Goal: Information Seeking & Learning: Learn about a topic

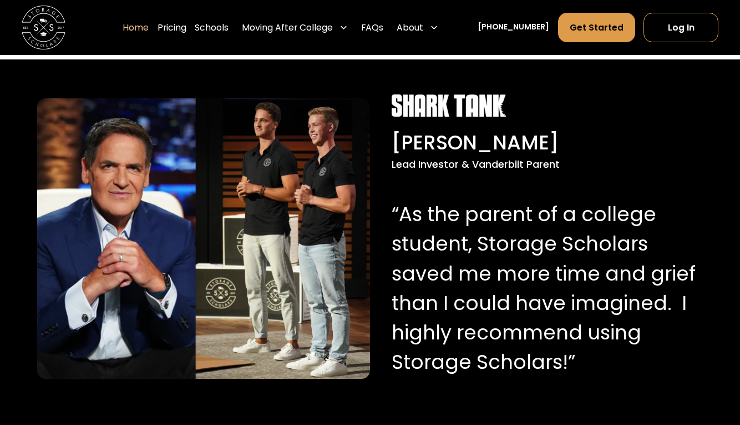
scroll to position [1035, 0]
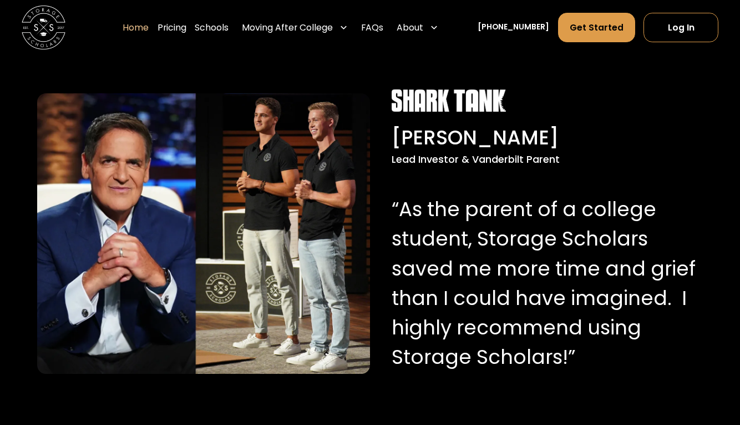
click at [205, 29] on div "Home Pricing Schools Moving After College Commercial Moving Post Grad Moving Ge…" at bounding box center [283, 27] width 321 height 31
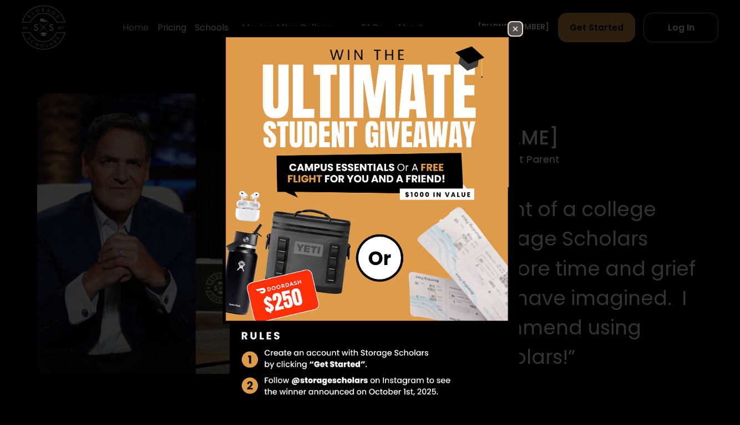
click at [513, 27] on img at bounding box center [515, 28] width 13 height 13
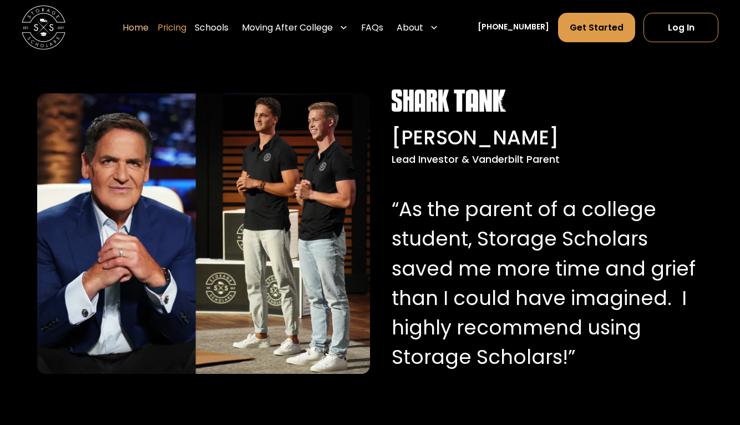
click at [178, 26] on link "Pricing" at bounding box center [172, 27] width 29 height 31
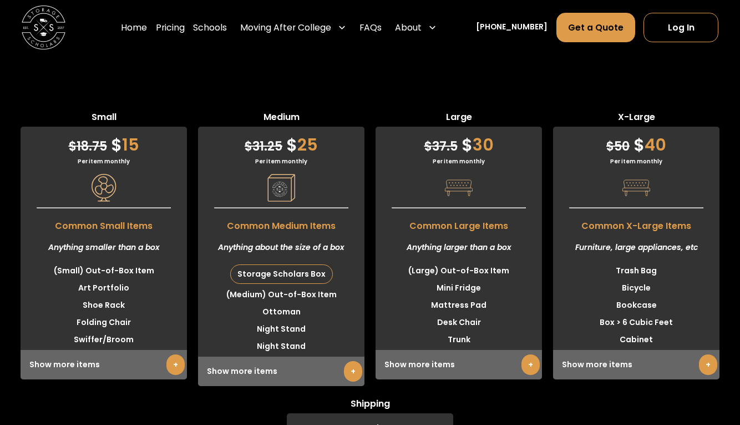
scroll to position [3099, 0]
